Goal: Find specific page/section: Find specific page/section

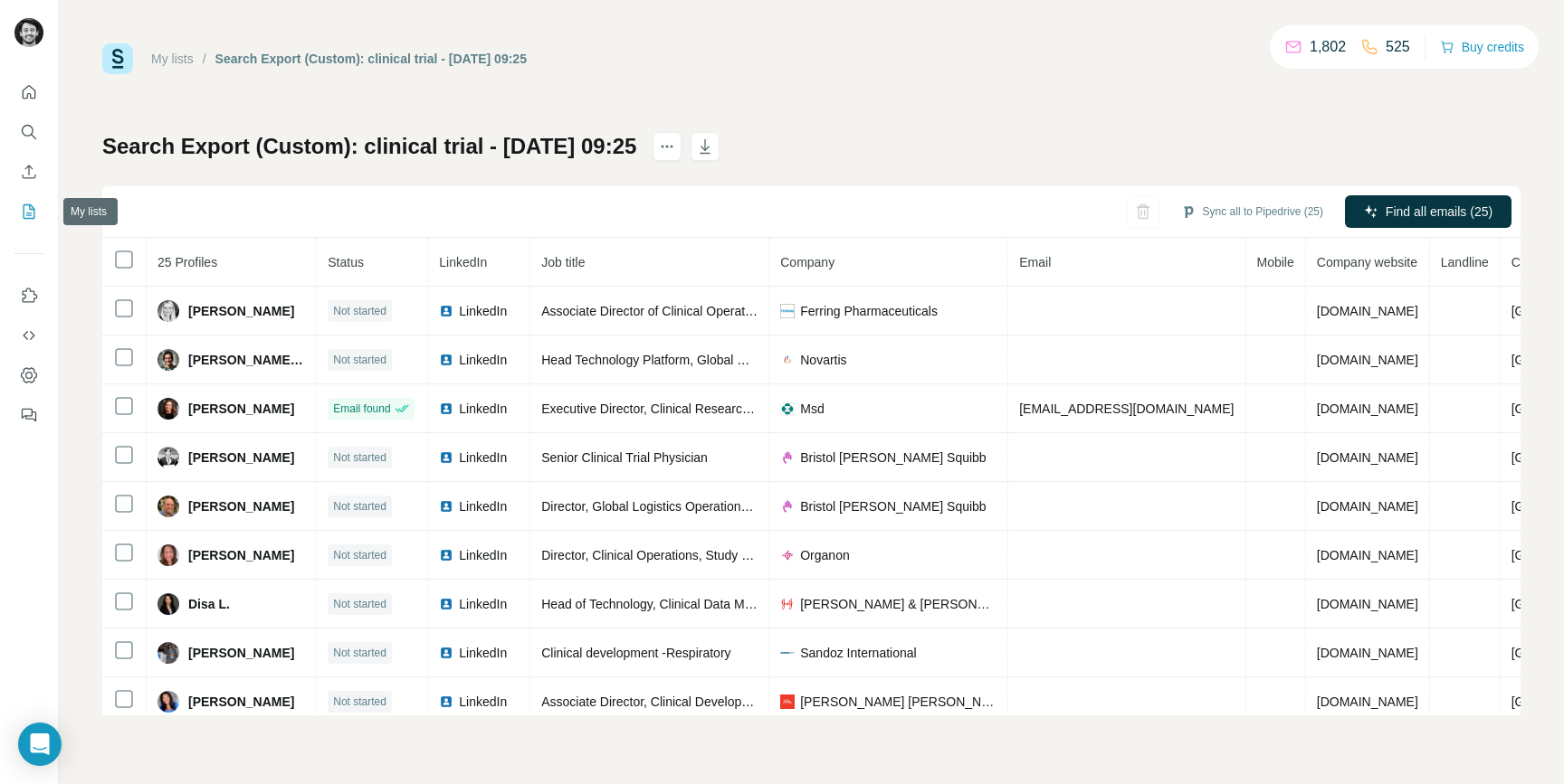
click at [32, 215] on icon "My lists" at bounding box center [29, 212] width 18 height 18
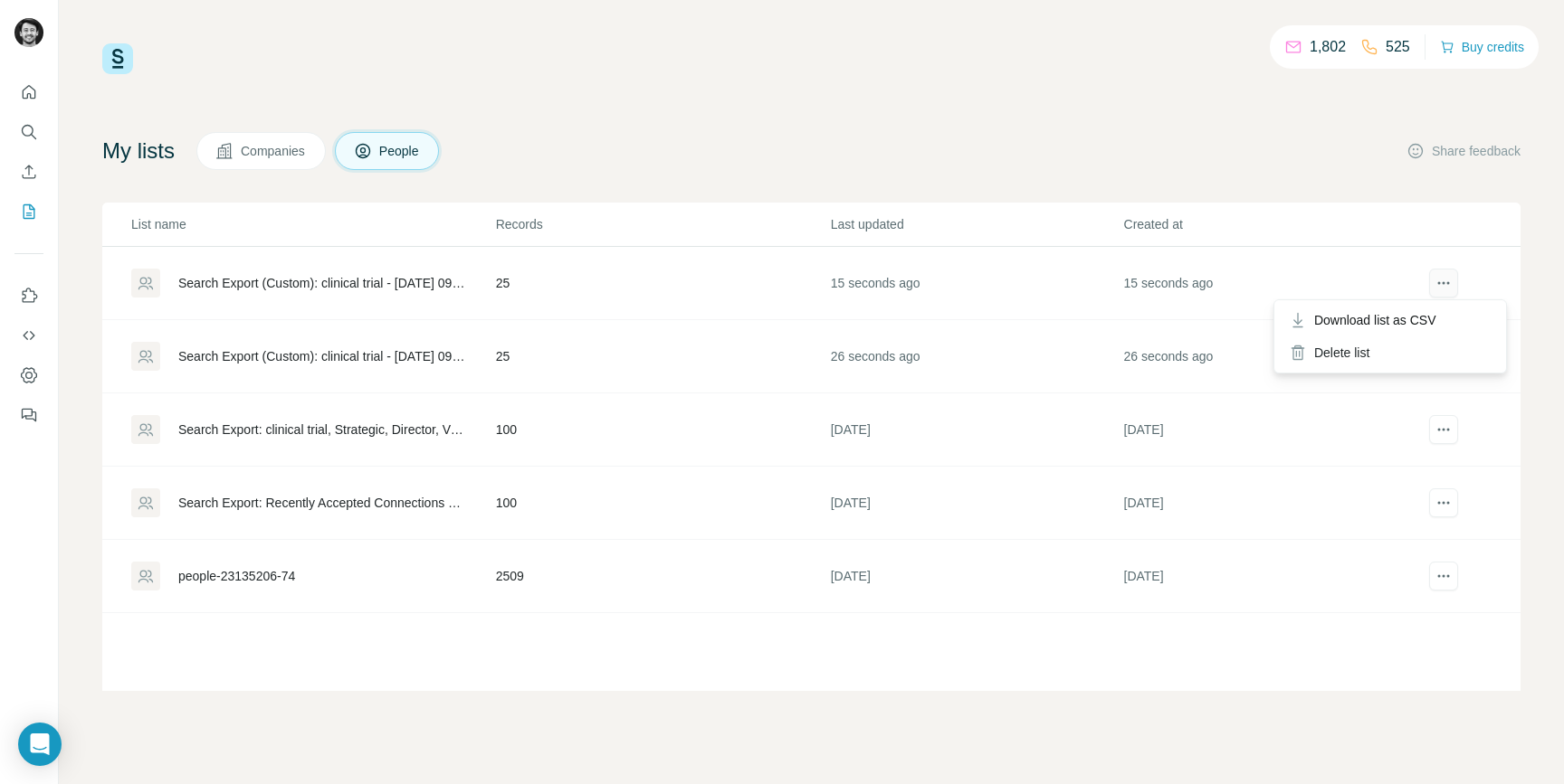
click at [1444, 283] on icon "actions" at bounding box center [1443, 283] width 3 height 3
click at [220, 285] on div "Search Export (Custom): clinical trial - 23/09/2025 09:25" at bounding box center [321, 283] width 287 height 18
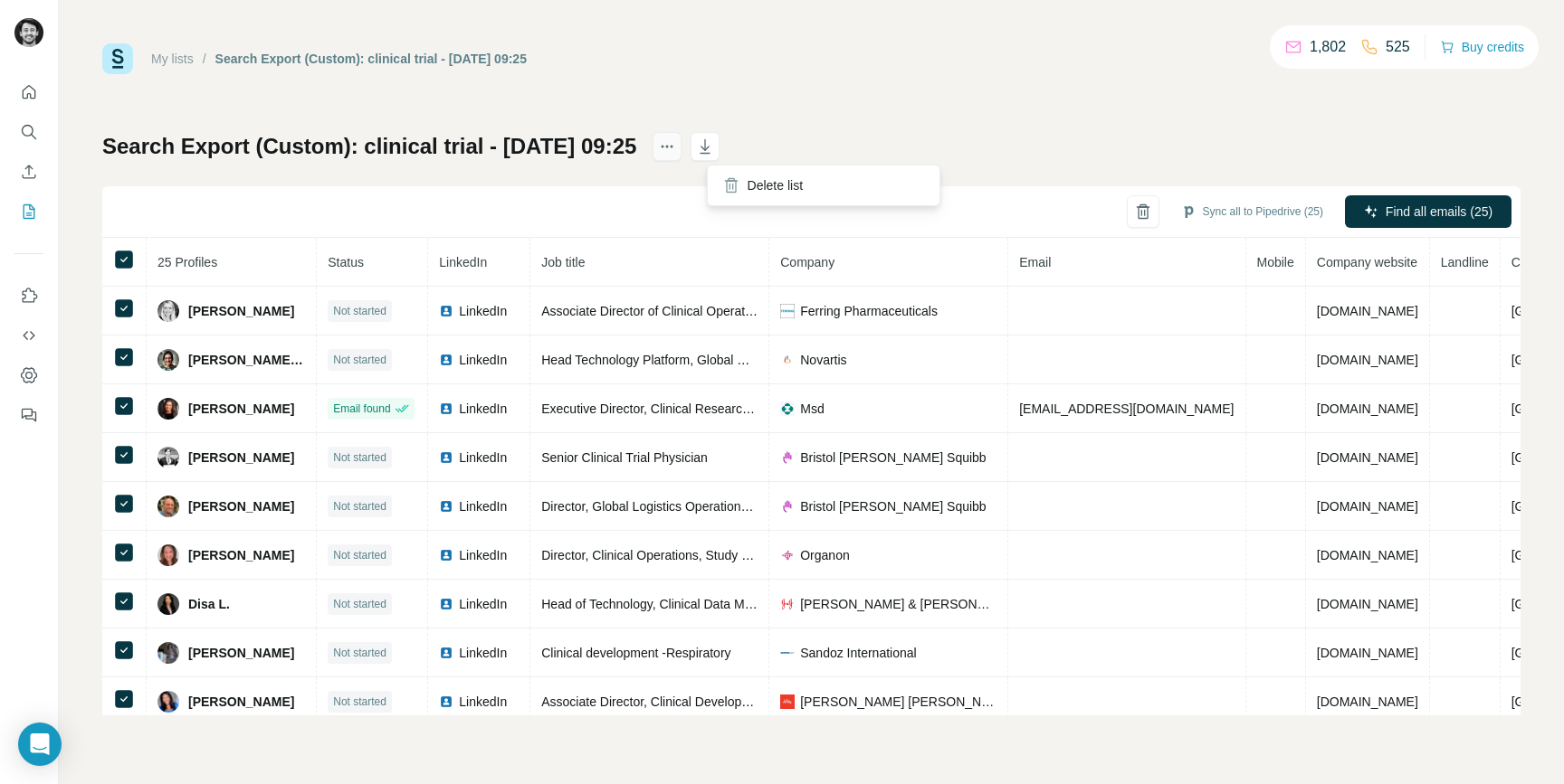
click at [676, 152] on icon "actions" at bounding box center [667, 147] width 18 height 18
click at [946, 137] on div "Search Export (Custom): clinical trial - 23/09/2025 09:25 Sync all to Pipedrive…" at bounding box center [811, 424] width 1418 height 584
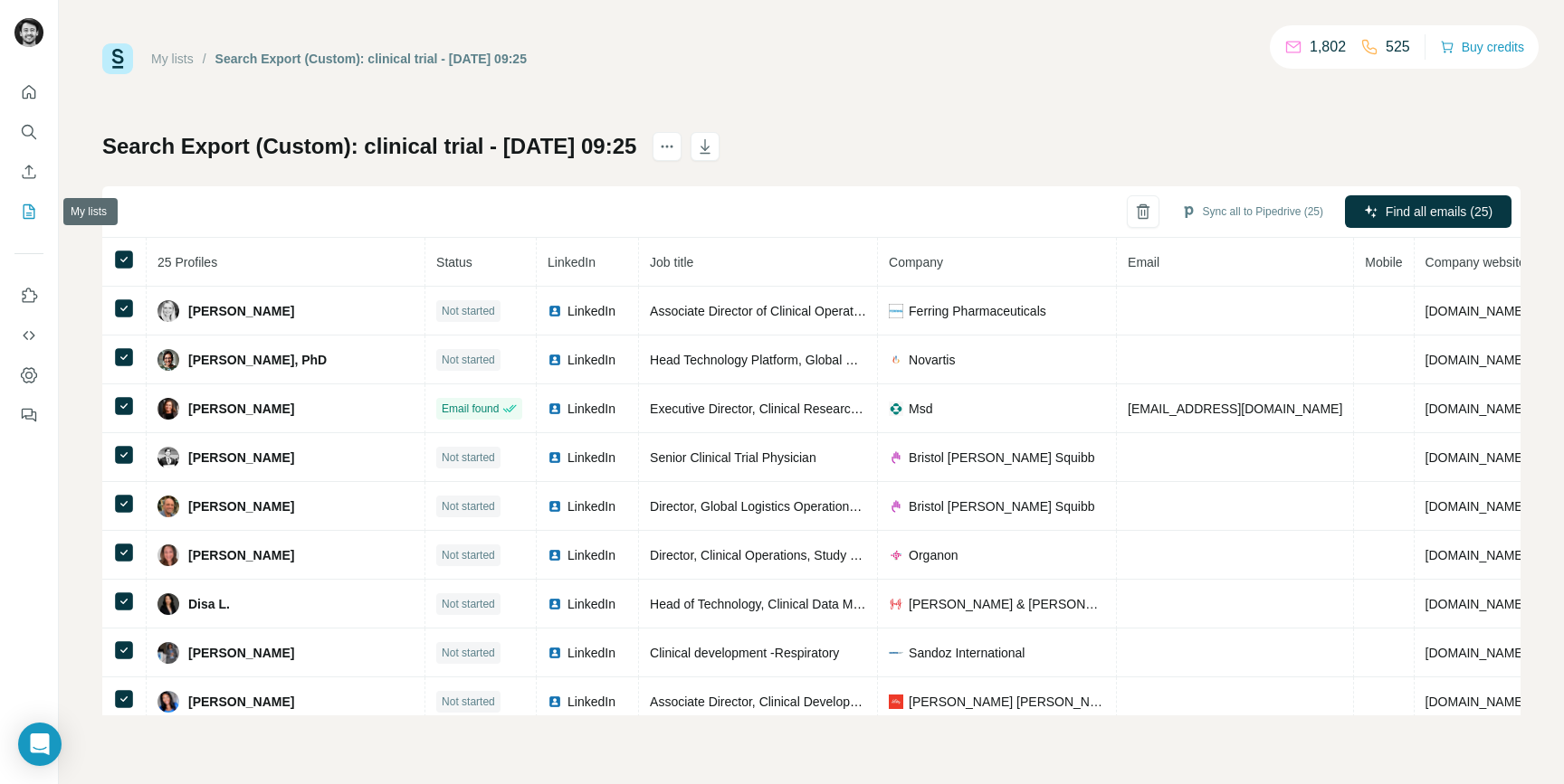
click at [28, 205] on icon "My lists" at bounding box center [29, 212] width 12 height 14
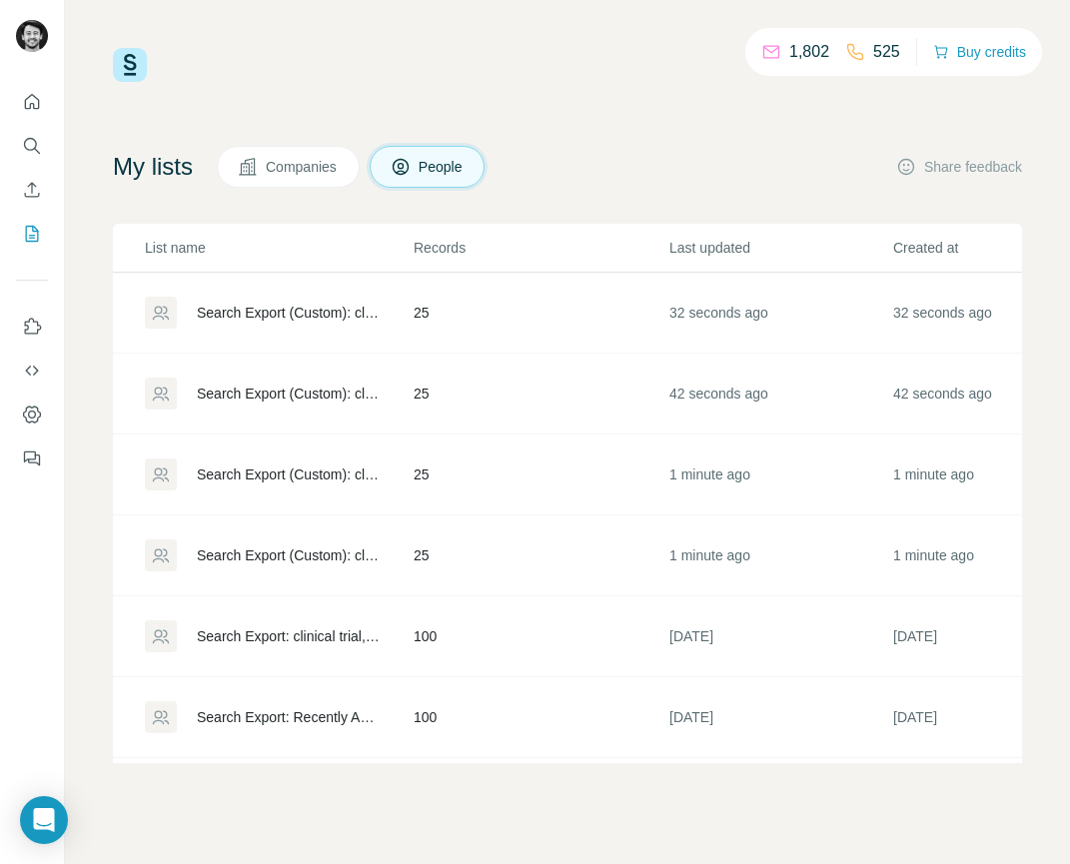
click at [259, 559] on div "Search Export (Custom): clinical trial - 23/09/2025 09:25" at bounding box center [288, 556] width 183 height 20
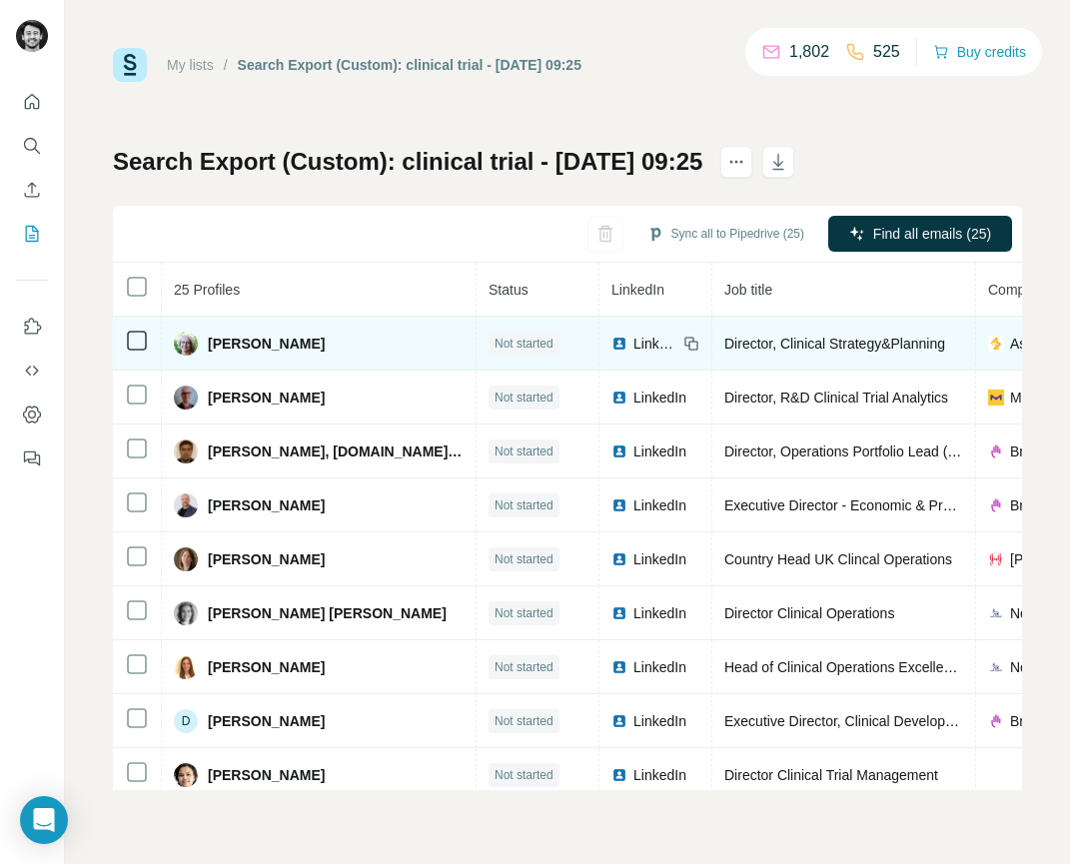
click at [634, 343] on span "LinkedIn" at bounding box center [656, 344] width 44 height 20
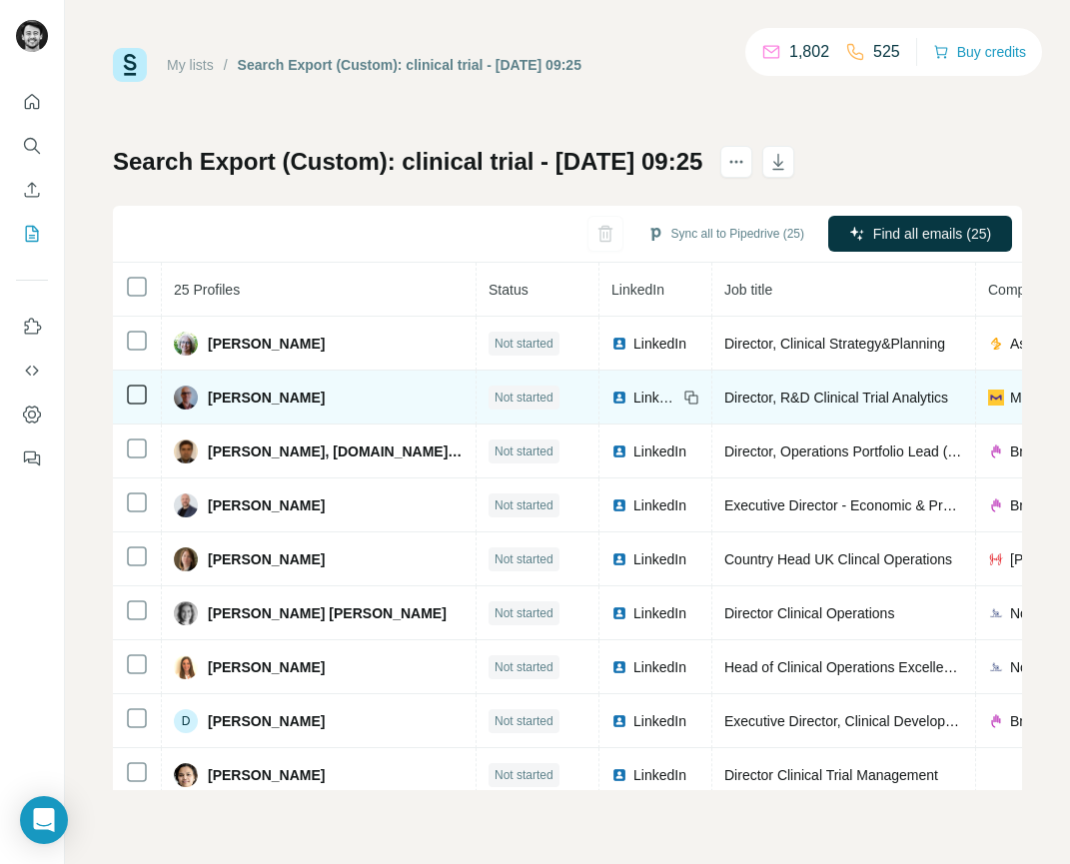
click at [634, 398] on span "LinkedIn" at bounding box center [656, 398] width 44 height 20
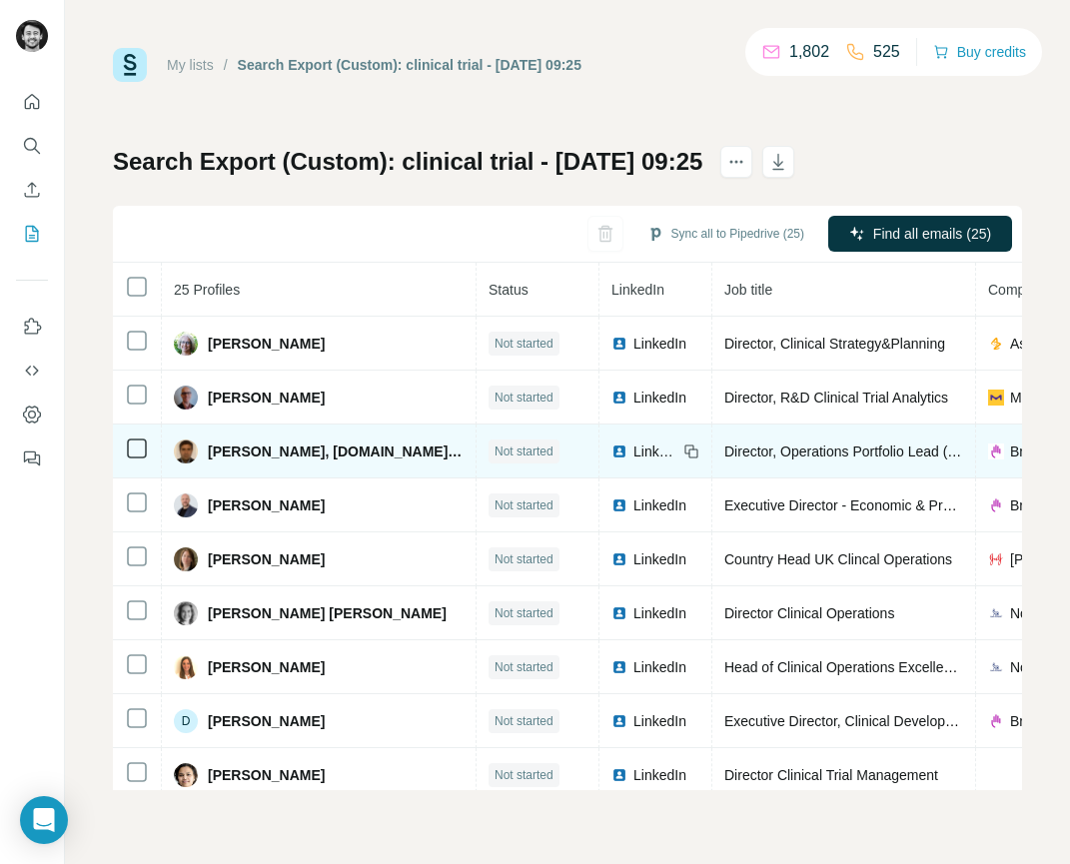
click at [600, 440] on td "LinkedIn" at bounding box center [656, 452] width 113 height 54
click at [634, 455] on span "LinkedIn" at bounding box center [656, 452] width 44 height 20
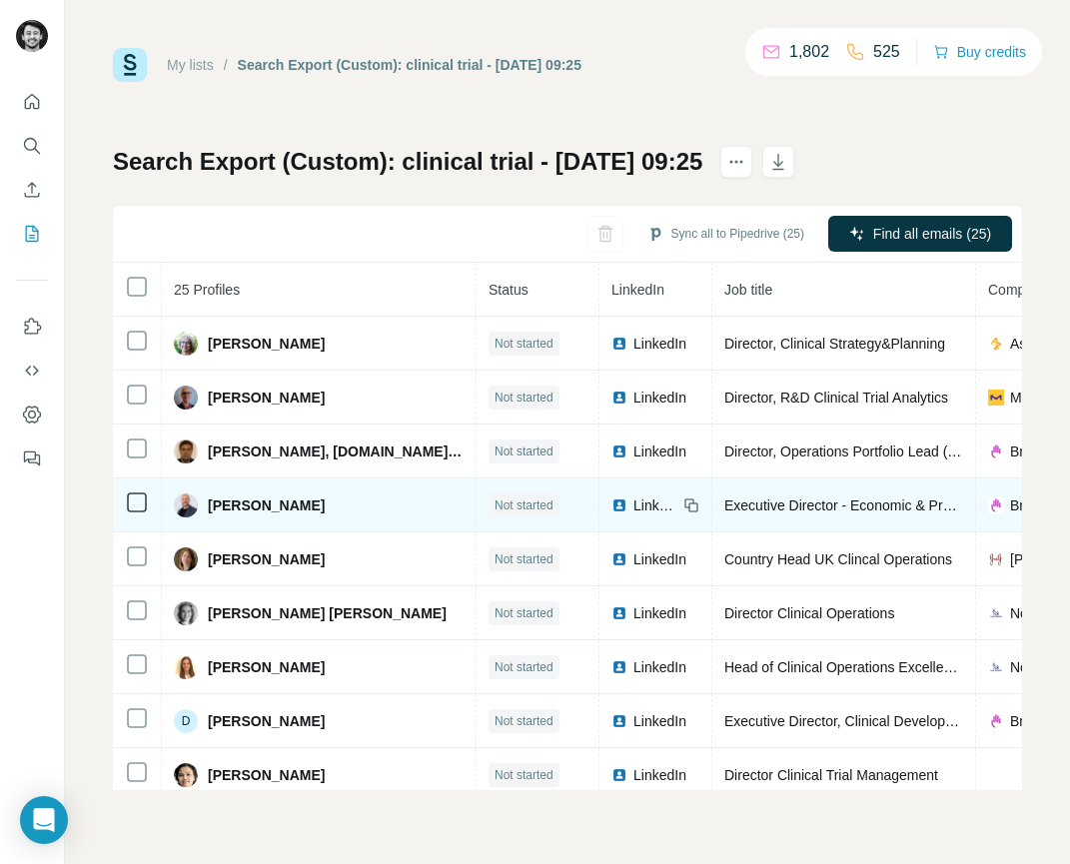
click at [634, 508] on span "LinkedIn" at bounding box center [656, 506] width 44 height 20
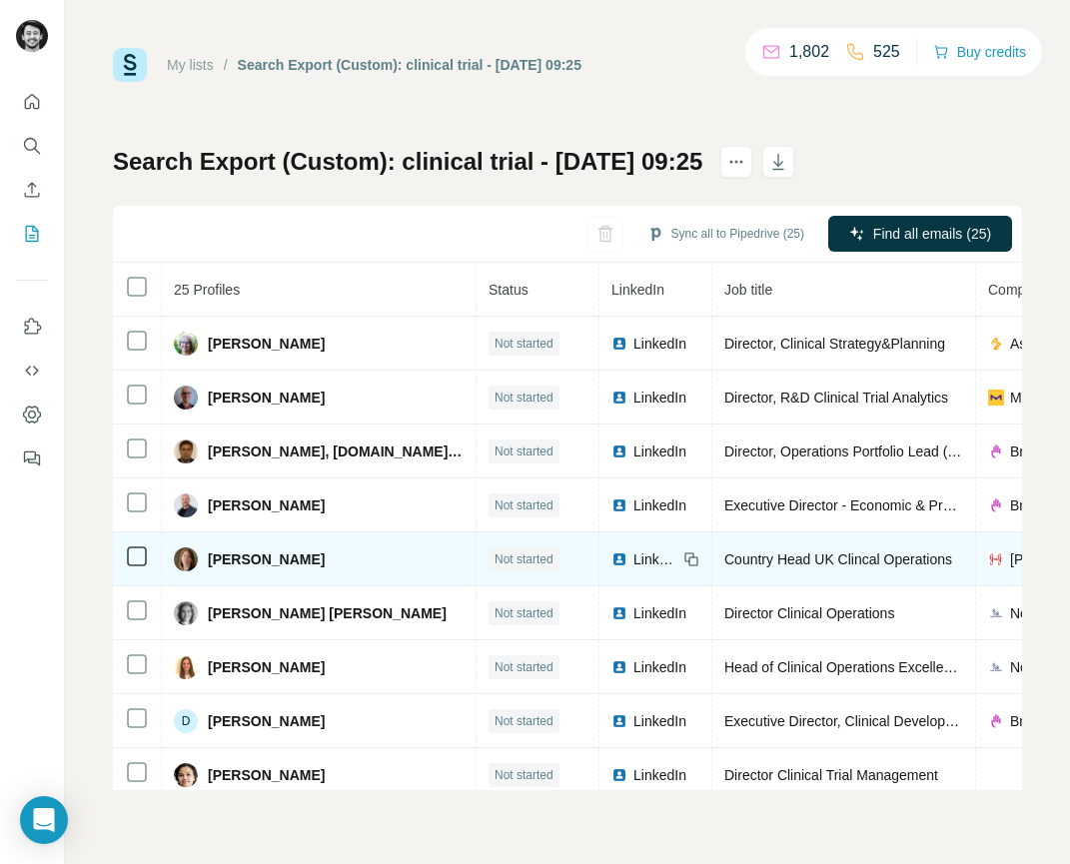
click at [634, 550] on span "LinkedIn" at bounding box center [656, 560] width 44 height 20
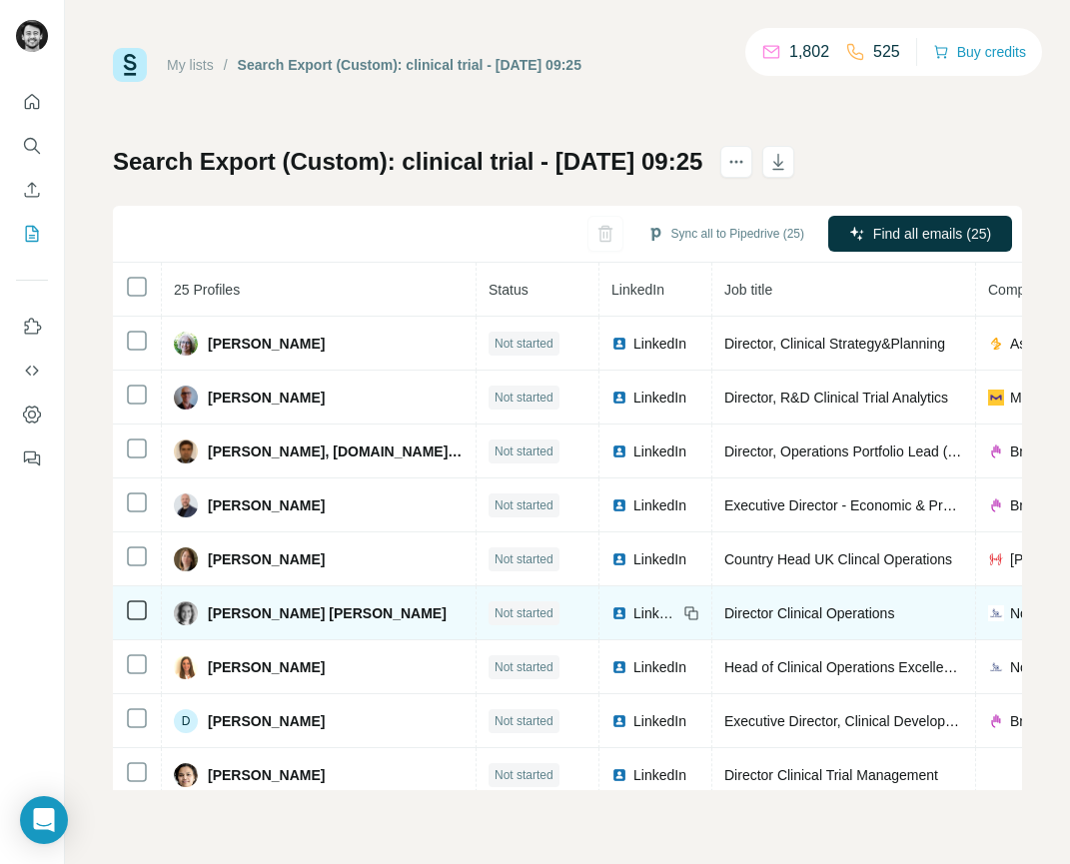
click at [634, 608] on span "LinkedIn" at bounding box center [656, 614] width 44 height 20
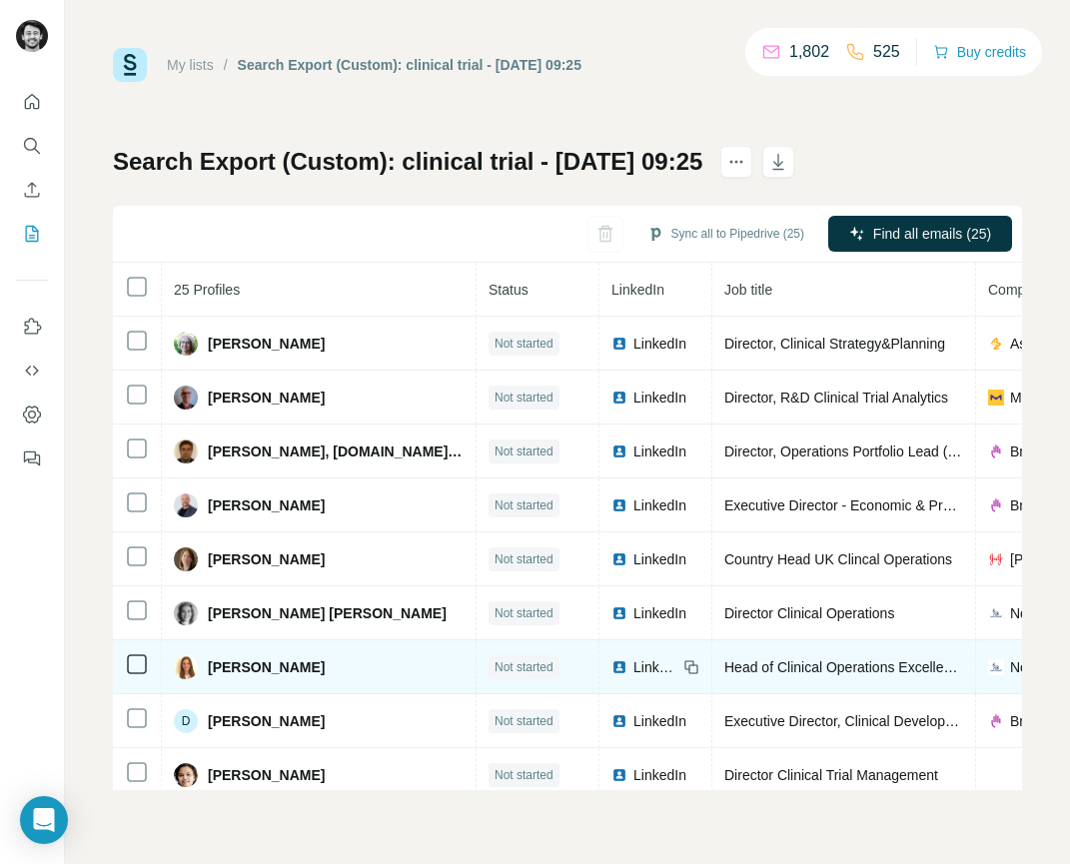
click at [634, 661] on span "LinkedIn" at bounding box center [656, 668] width 44 height 20
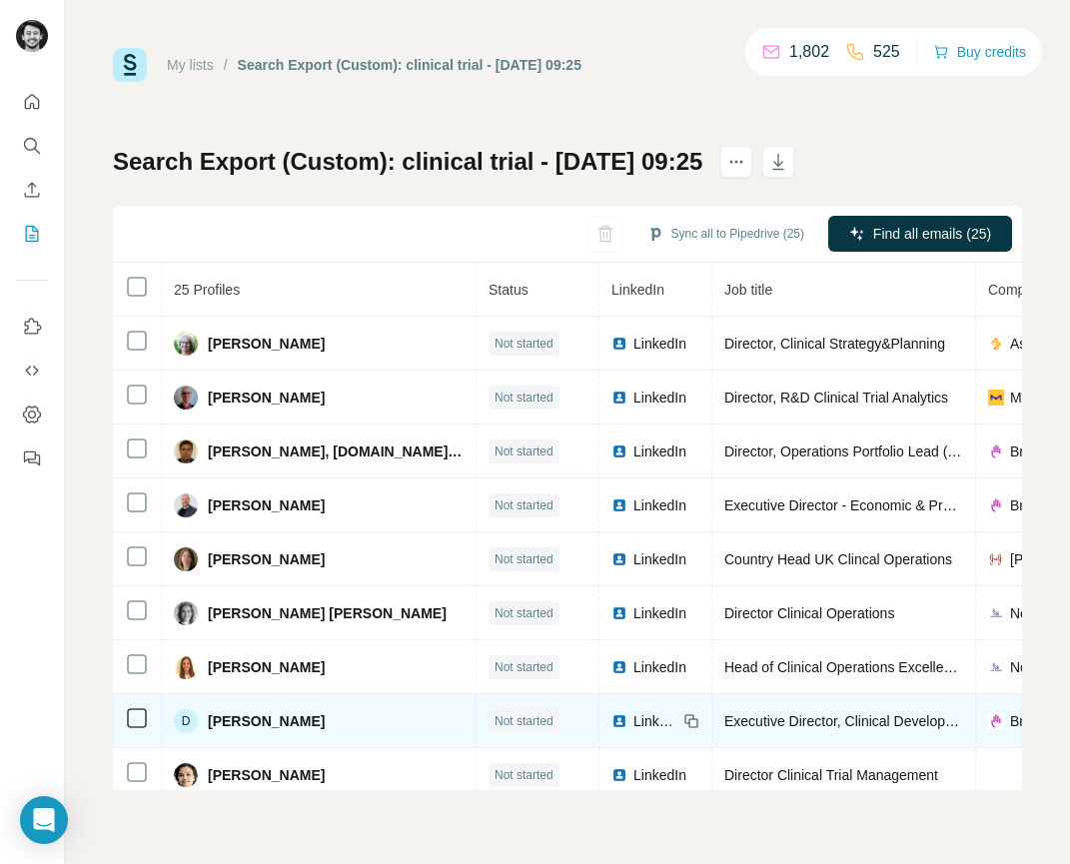
click at [634, 725] on span "LinkedIn" at bounding box center [656, 721] width 44 height 20
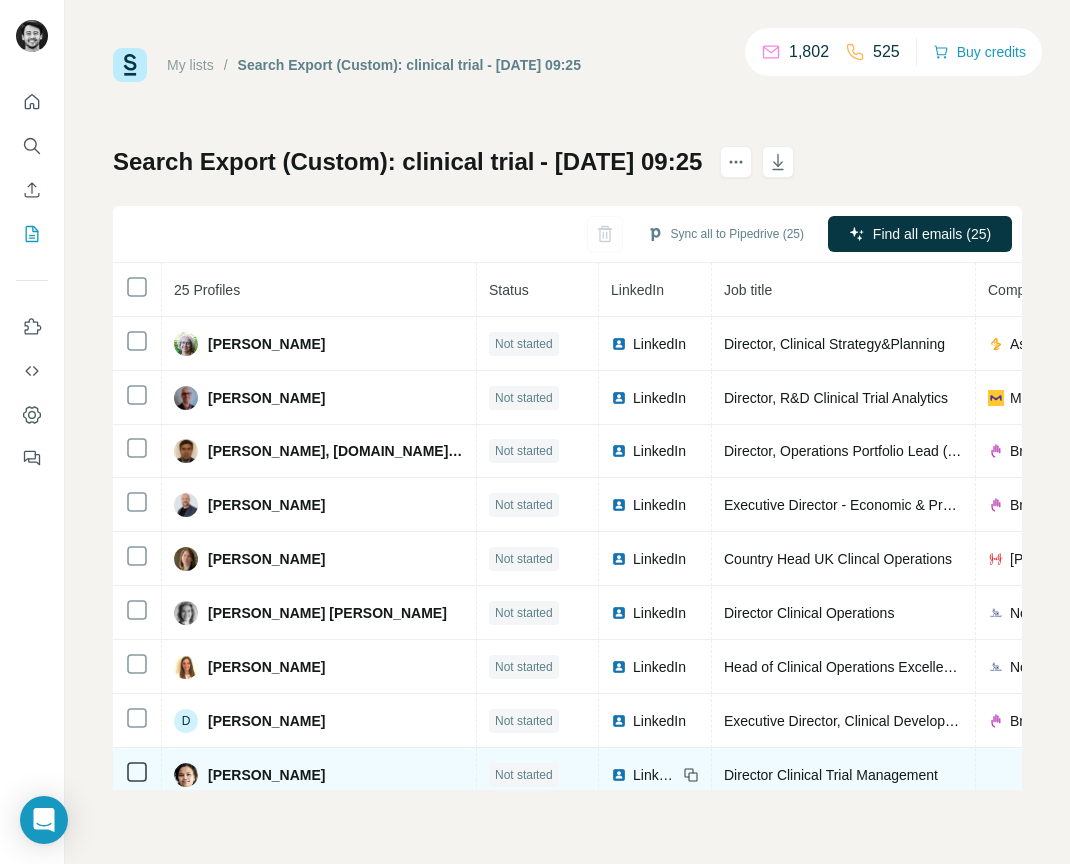
click at [634, 775] on span "LinkedIn" at bounding box center [656, 775] width 44 height 20
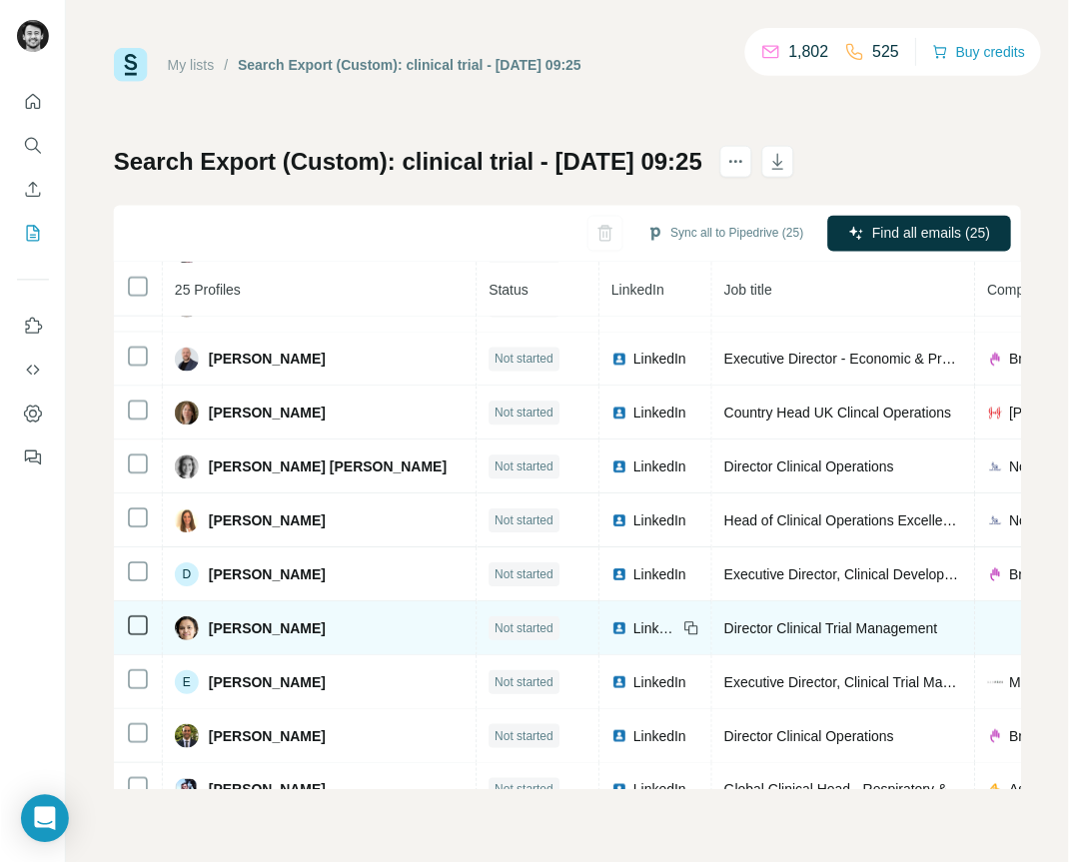
scroll to position [167, 0]
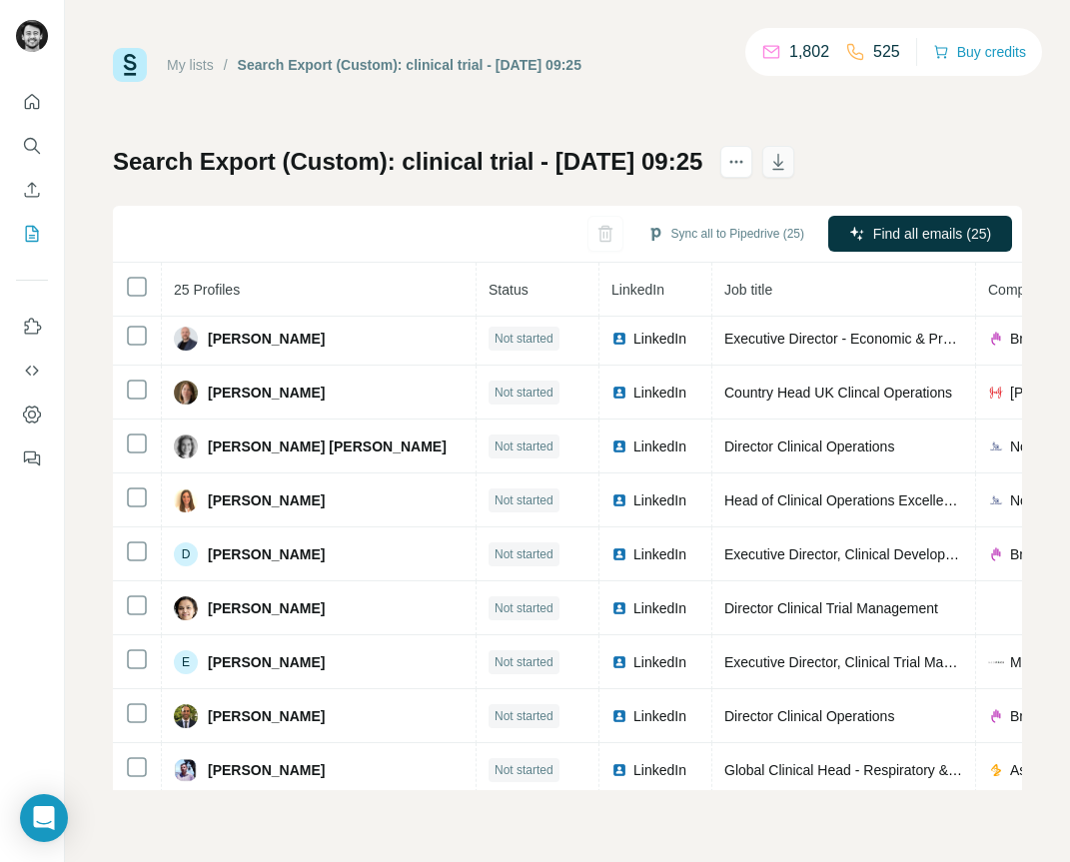
click at [788, 164] on icon "button" at bounding box center [778, 162] width 20 height 20
click at [37, 229] on icon "My lists" at bounding box center [32, 234] width 13 height 16
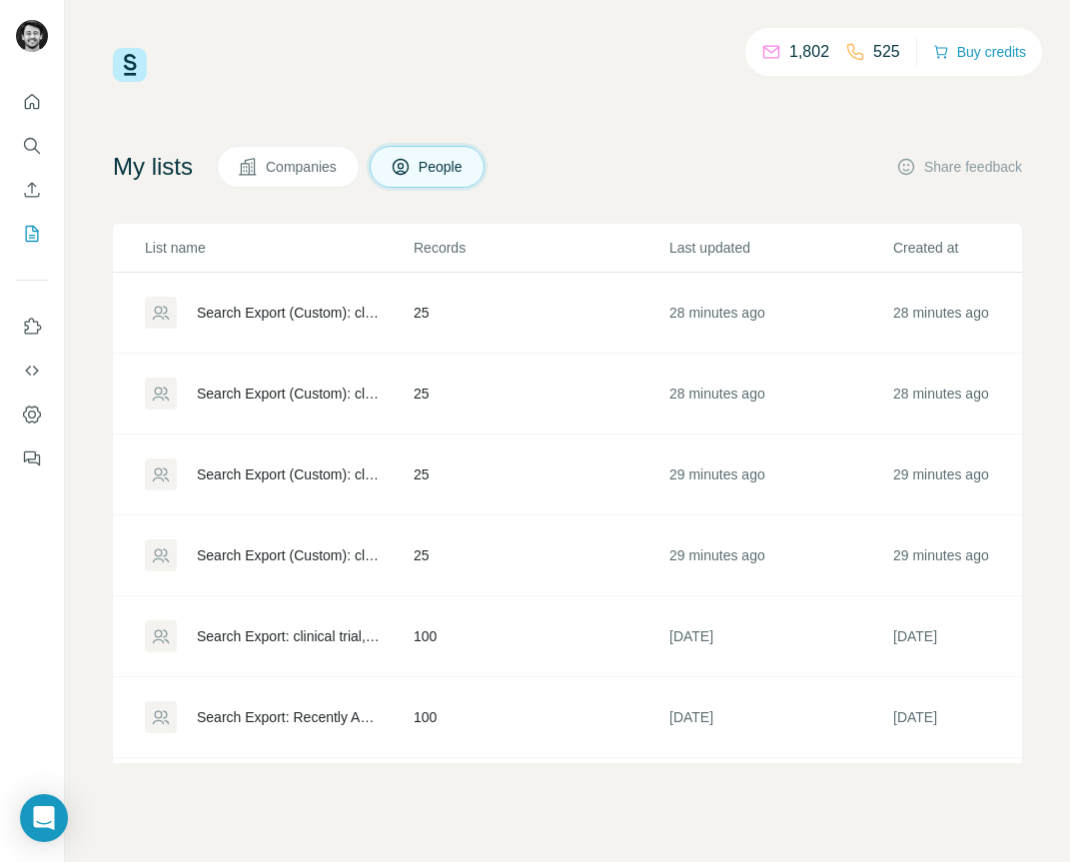
click at [257, 395] on div "Search Export (Custom): clinical trial - 23/09/2025 09:26" at bounding box center [288, 394] width 183 height 20
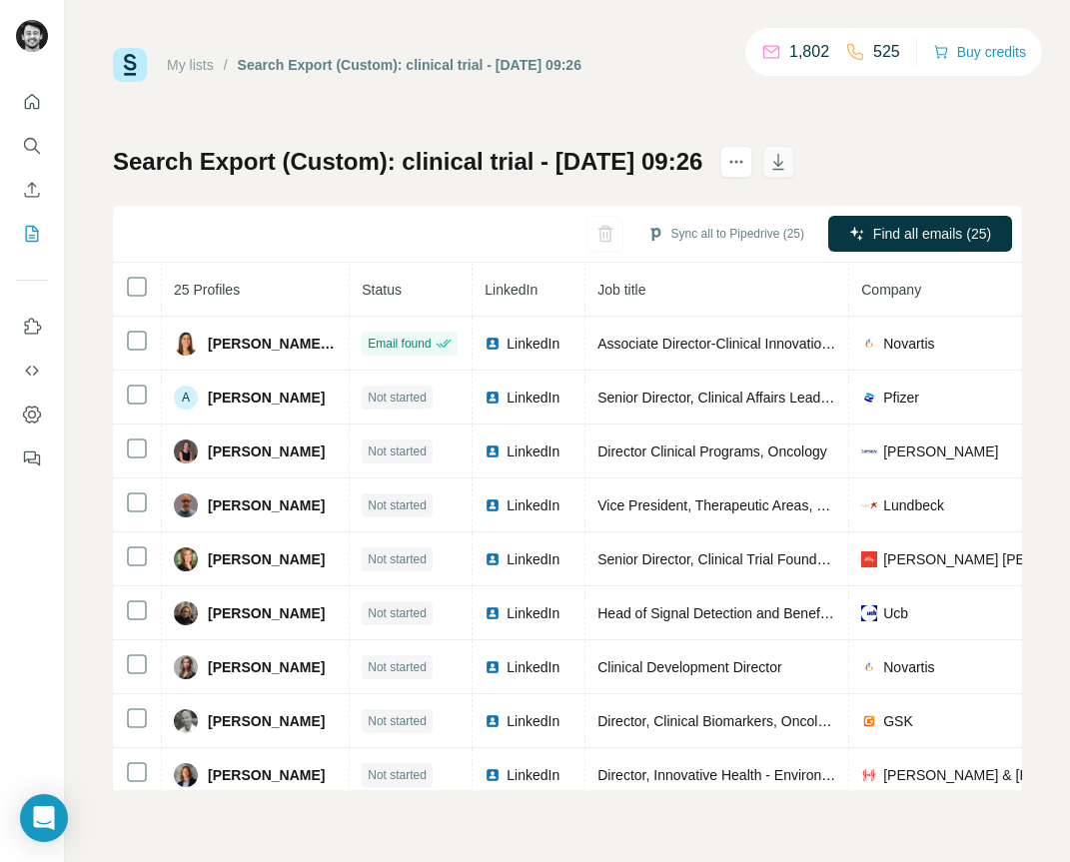
click at [788, 171] on icon "button" at bounding box center [778, 162] width 20 height 20
click at [42, 234] on button "My lists" at bounding box center [32, 234] width 32 height 36
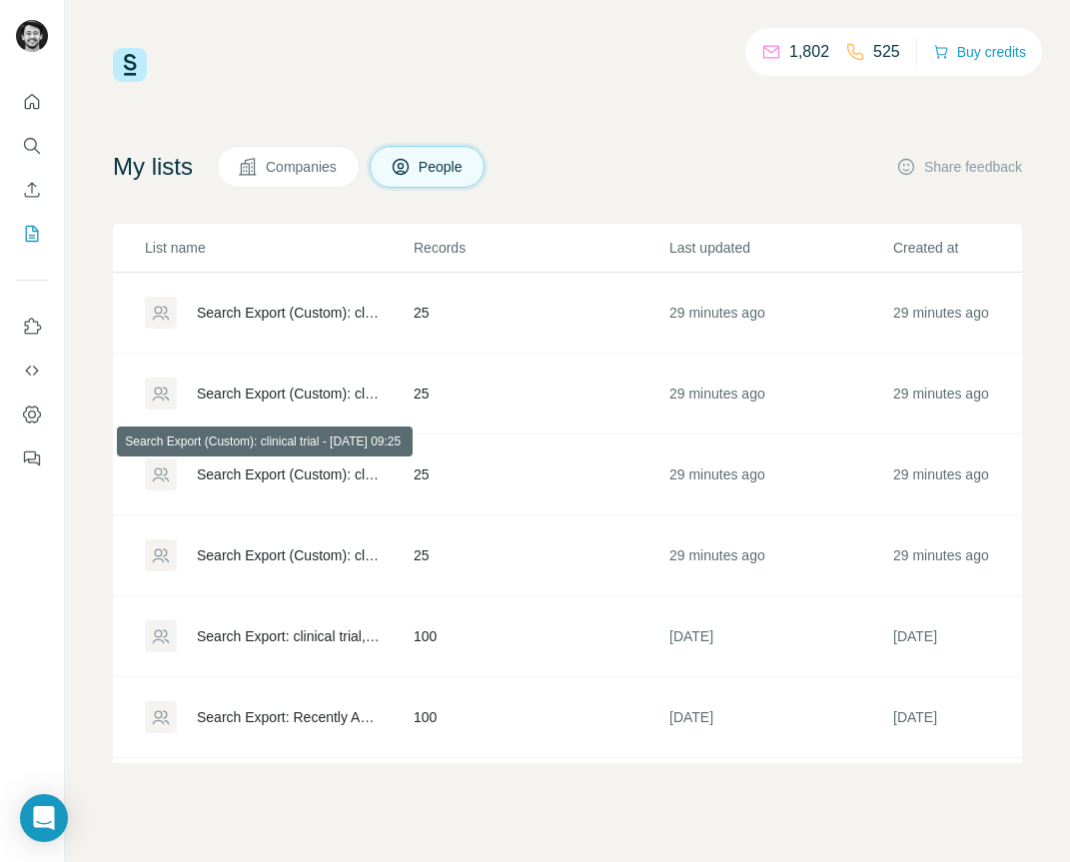
click at [284, 473] on div "Search Export (Custom): clinical trial - 23/09/2025 09:25" at bounding box center [288, 475] width 183 height 20
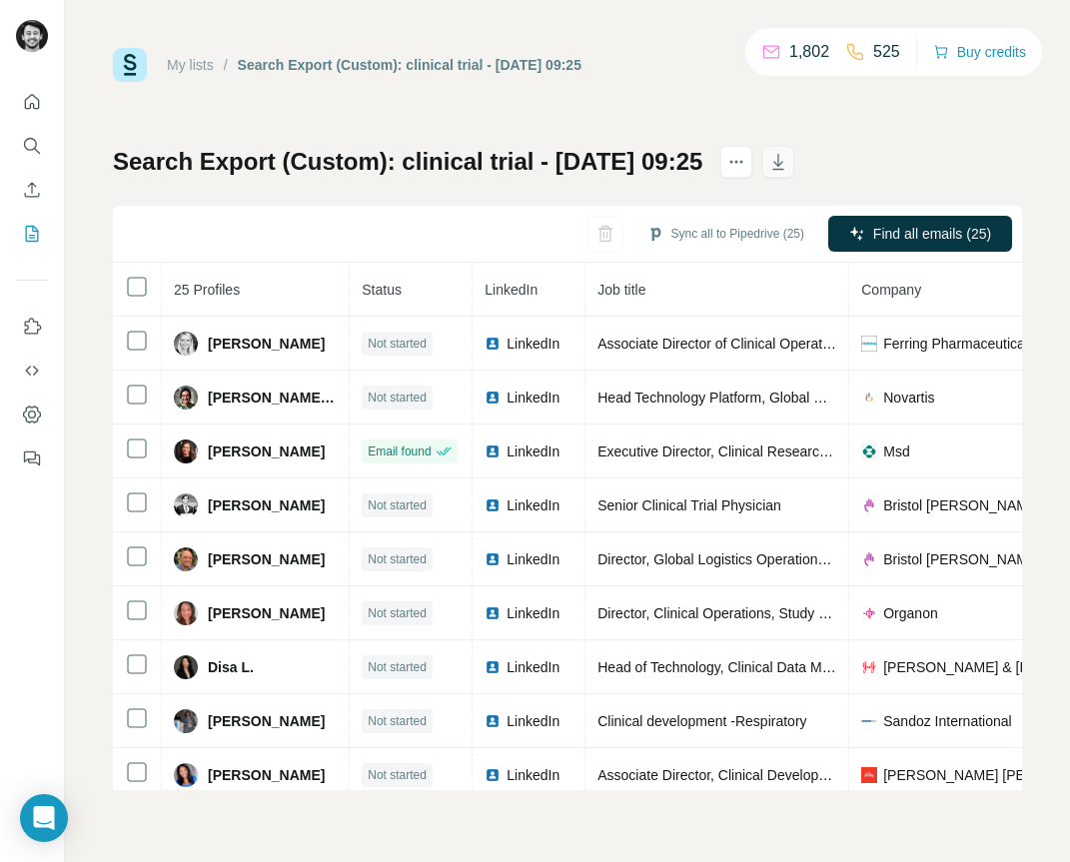
click at [788, 160] on icon "button" at bounding box center [778, 162] width 20 height 20
click at [31, 236] on icon "My lists" at bounding box center [32, 234] width 20 height 20
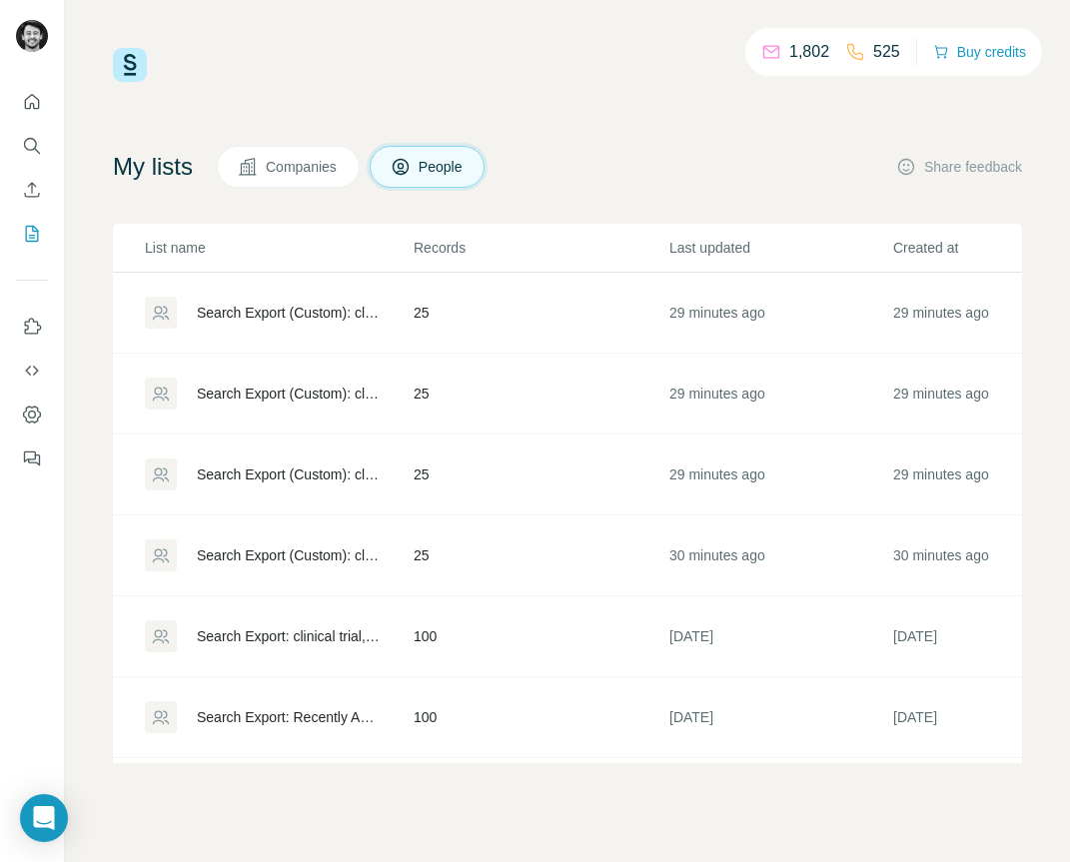
click at [324, 550] on div "Search Export (Custom): clinical trial - 23/09/2025 09:25" at bounding box center [288, 556] width 183 height 20
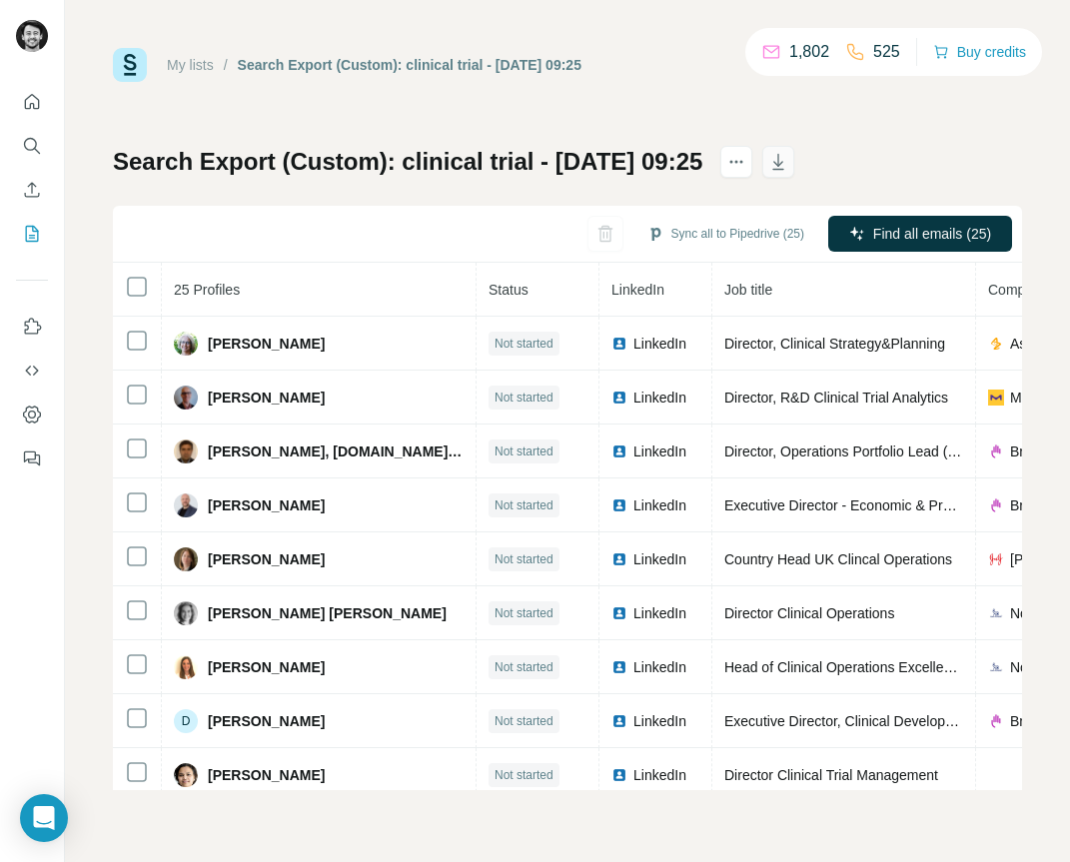
click at [794, 164] on button "button" at bounding box center [778, 162] width 32 height 32
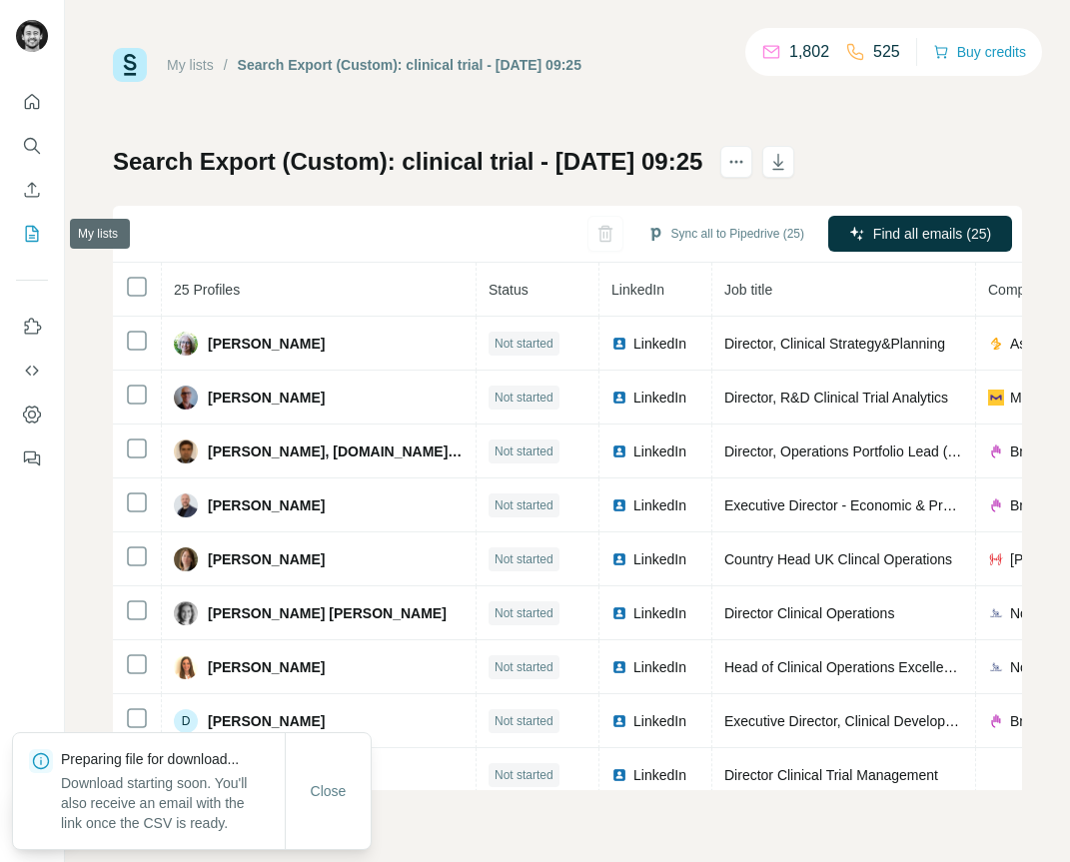
click at [26, 244] on button "My lists" at bounding box center [32, 234] width 32 height 36
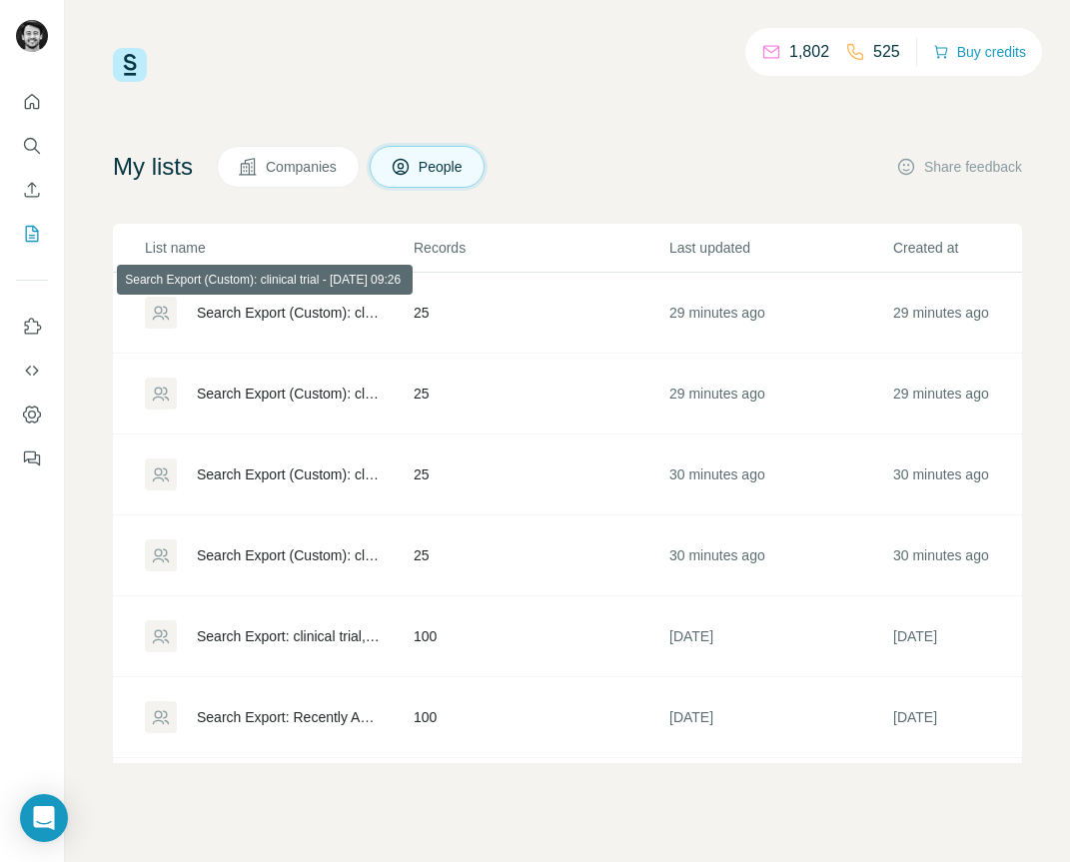
click at [320, 315] on div "Search Export (Custom): clinical trial - 23/09/2025 09:26" at bounding box center [288, 313] width 183 height 20
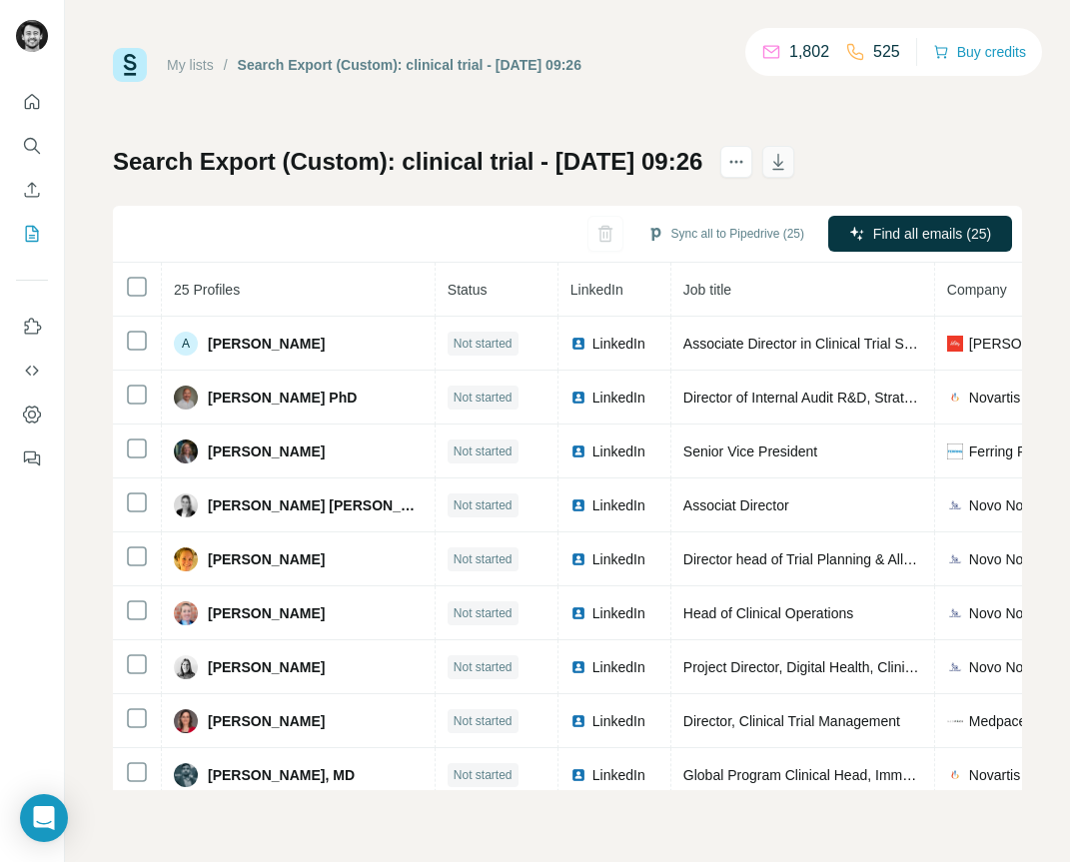
click at [788, 168] on icon "button" at bounding box center [778, 162] width 20 height 20
